Goal: Check status: Check status

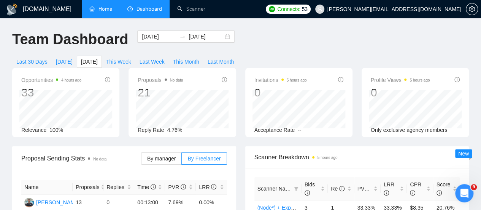
click at [104, 12] on link "Home" at bounding box center [100, 9] width 23 height 6
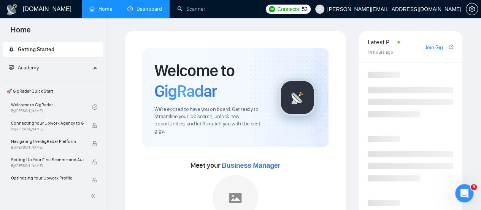
click at [143, 6] on link "Dashboard" at bounding box center [144, 9] width 35 height 6
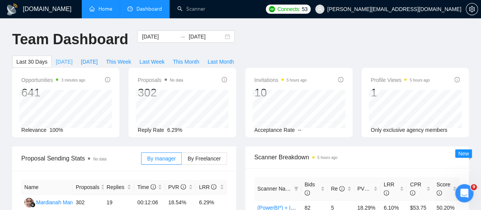
click at [73, 57] on span "[DATE]" at bounding box center [64, 61] width 17 height 8
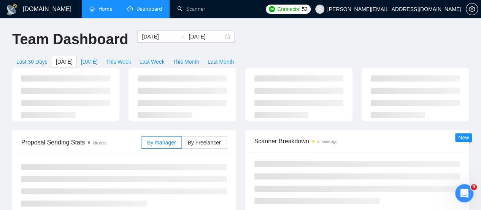
type input "[DATE]"
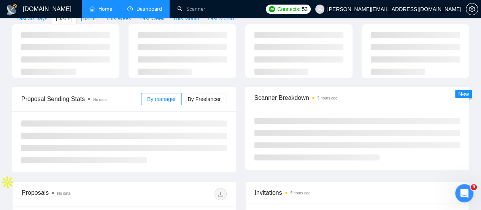
scroll to position [44, 0]
click at [204, 95] on span "By Freelancer" at bounding box center [204, 98] width 33 height 6
click at [182, 100] on input "By Freelancer" at bounding box center [182, 100] width 0 height 0
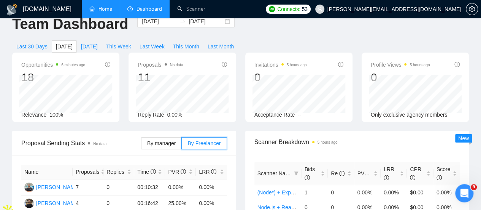
scroll to position [0, 0]
